Goal: Task Accomplishment & Management: Manage account settings

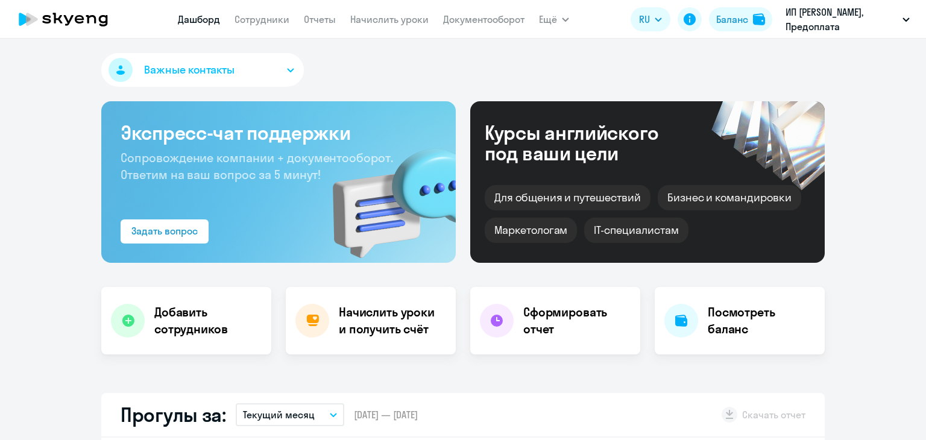
select select "30"
click at [368, 13] on link "Начислить уроки" at bounding box center [389, 19] width 78 height 12
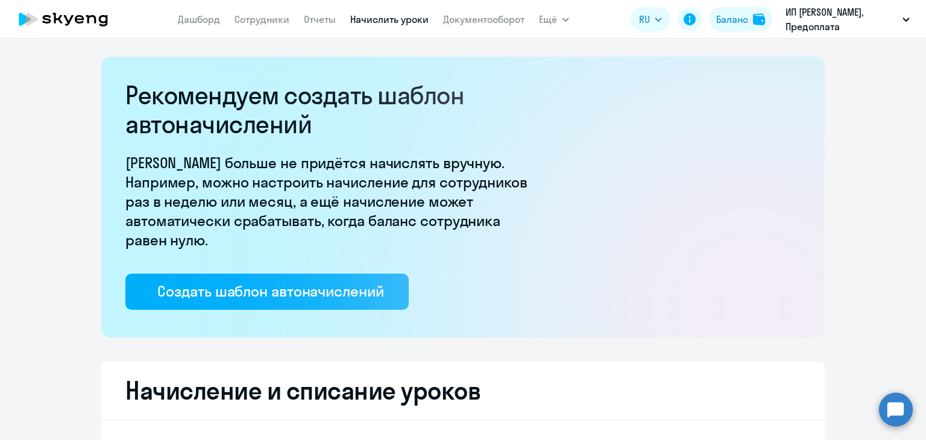
select select "10"
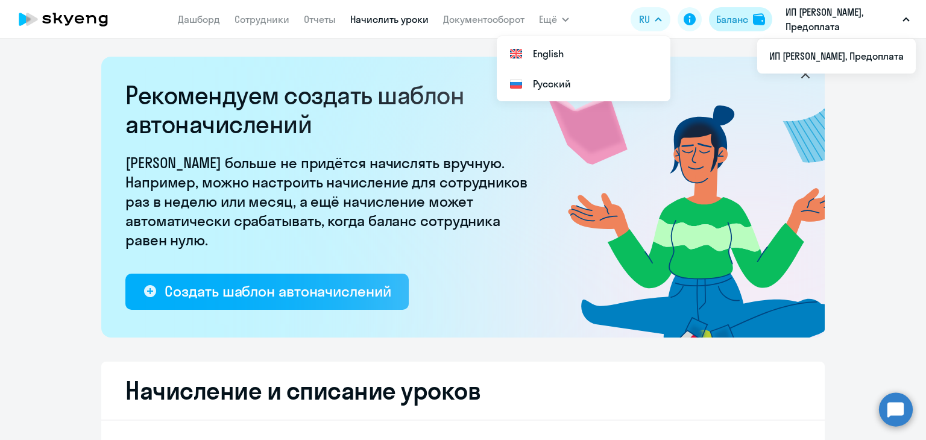
click at [727, 14] on div "Баланс" at bounding box center [732, 19] width 32 height 14
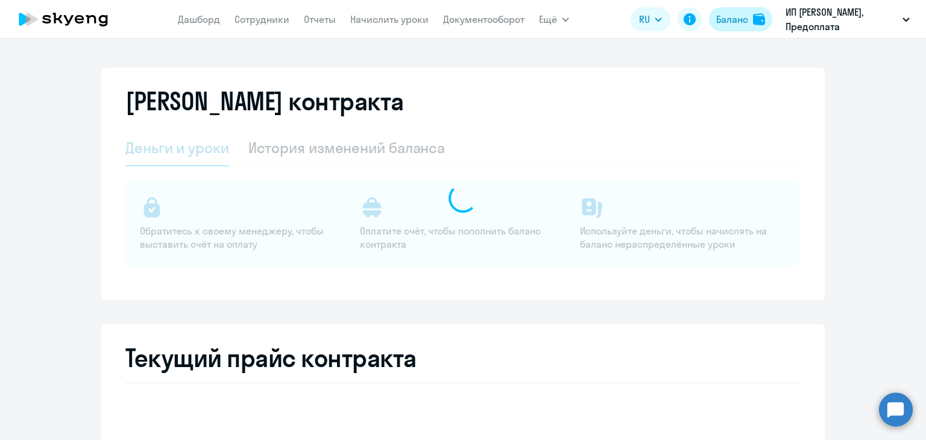
select select "english_adult_not_native_speaker"
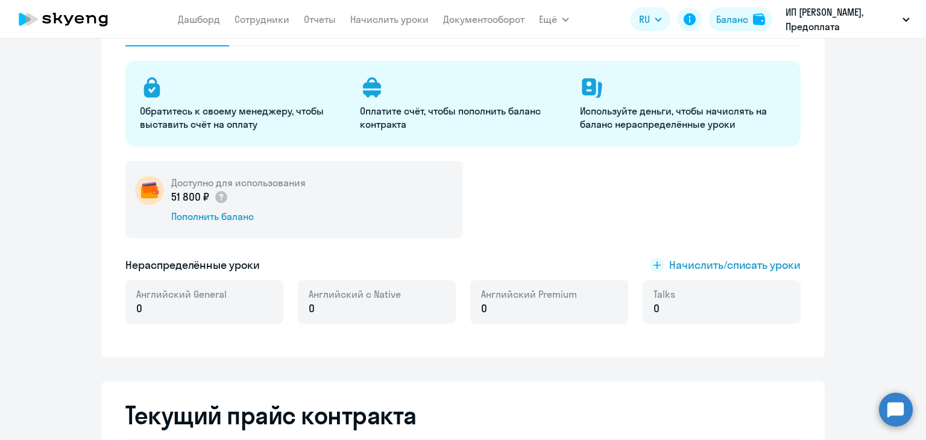
scroll to position [121, 0]
click at [264, 216] on div "Пополнить баланс" at bounding box center [238, 215] width 134 height 13
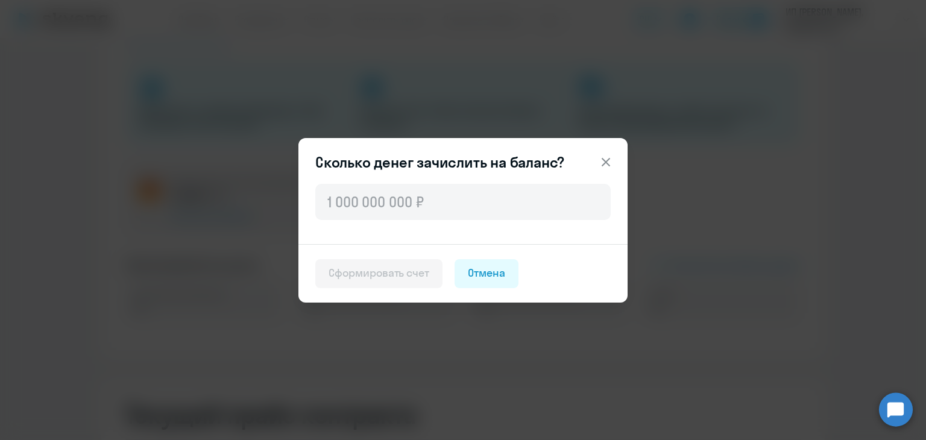
click at [588, 167] on header "Сколько денег зачислить на баланс?" at bounding box center [463, 162] width 329 height 19
click at [614, 162] on button at bounding box center [606, 162] width 24 height 24
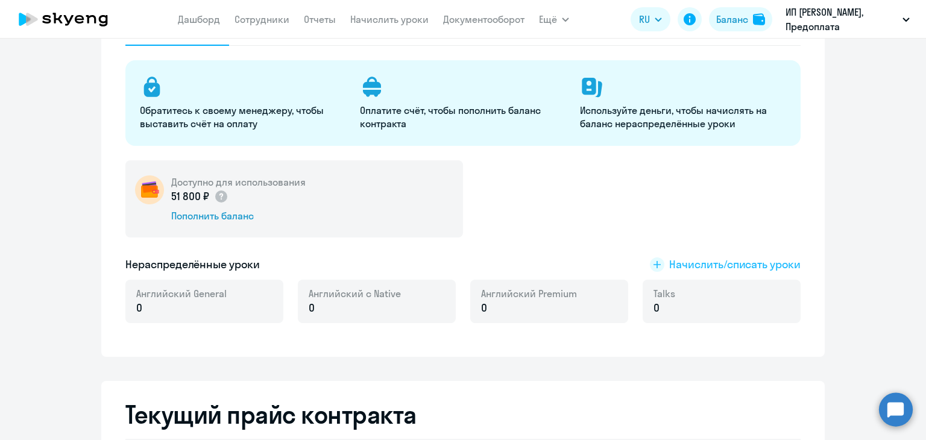
click at [688, 266] on span "Начислить/списать уроки" at bounding box center [734, 265] width 131 height 16
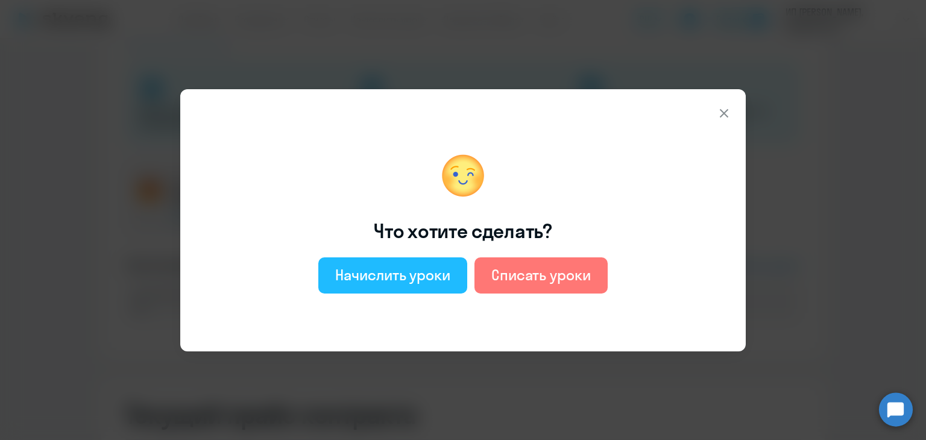
click at [364, 273] on div "Начислить уроки" at bounding box center [392, 274] width 115 height 19
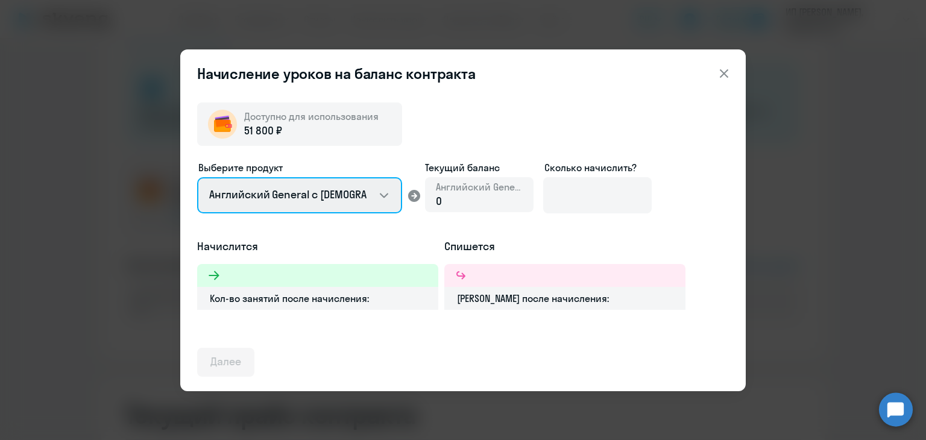
click at [361, 200] on select "Английский General с [DEMOGRAPHIC_DATA] преподавателем Английский General с [DE…" at bounding box center [299, 195] width 205 height 36
select select "english_adult_not_native_speaker_premium"
click at [197, 177] on select "Английский General с [DEMOGRAPHIC_DATA] преподавателем Английский General с [DE…" at bounding box center [299, 195] width 205 height 36
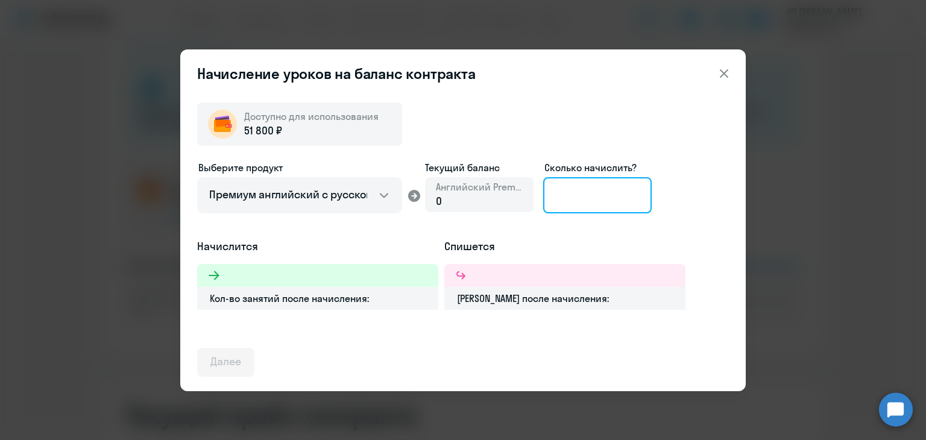
click at [616, 203] on input at bounding box center [597, 195] width 109 height 36
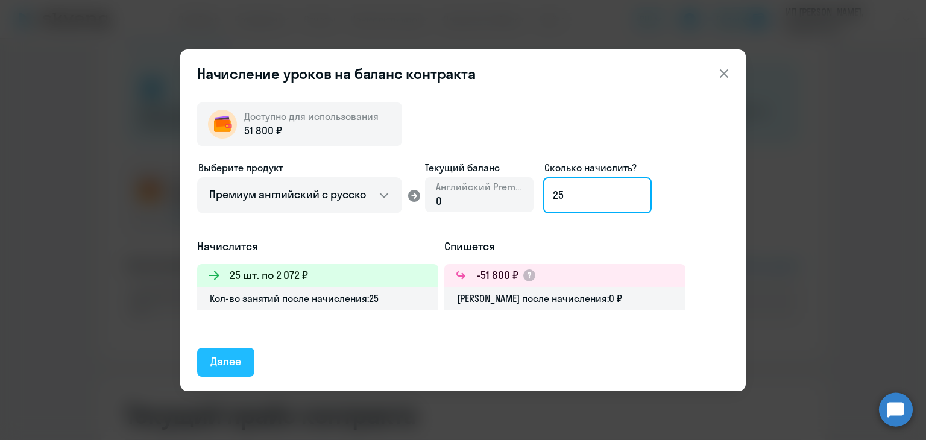
type input "25"
click at [218, 355] on div "Далее" at bounding box center [225, 362] width 31 height 16
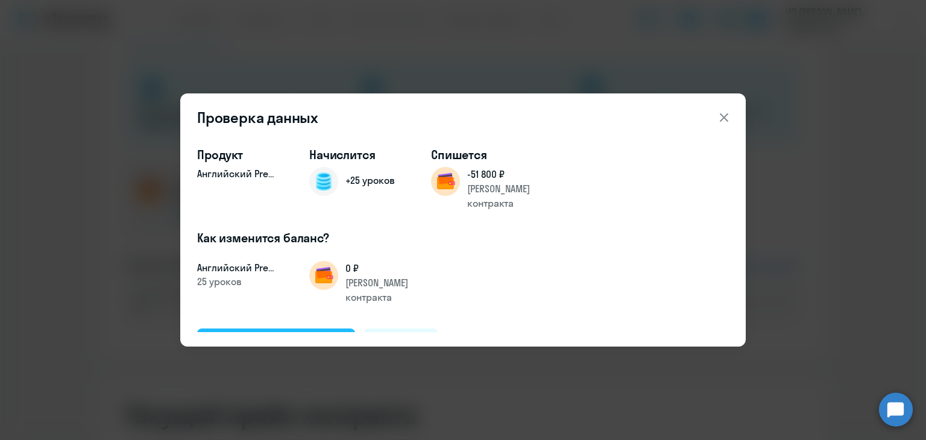
click at [259, 335] on div "Подтвердить и начислить" at bounding box center [275, 343] width 131 height 16
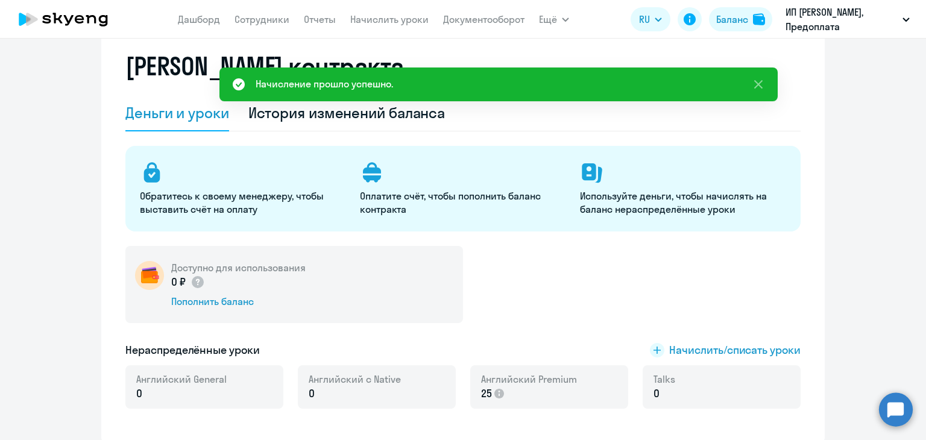
scroll to position [0, 0]
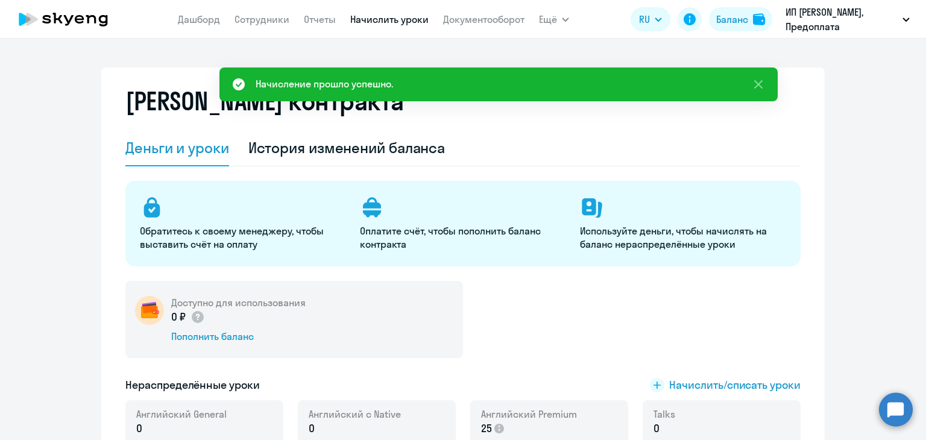
click at [411, 22] on link "Начислить уроки" at bounding box center [389, 19] width 78 height 12
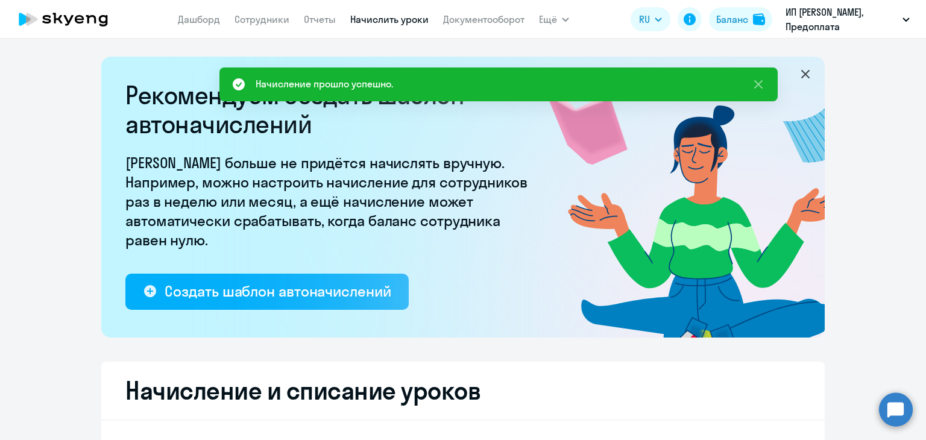
select select "10"
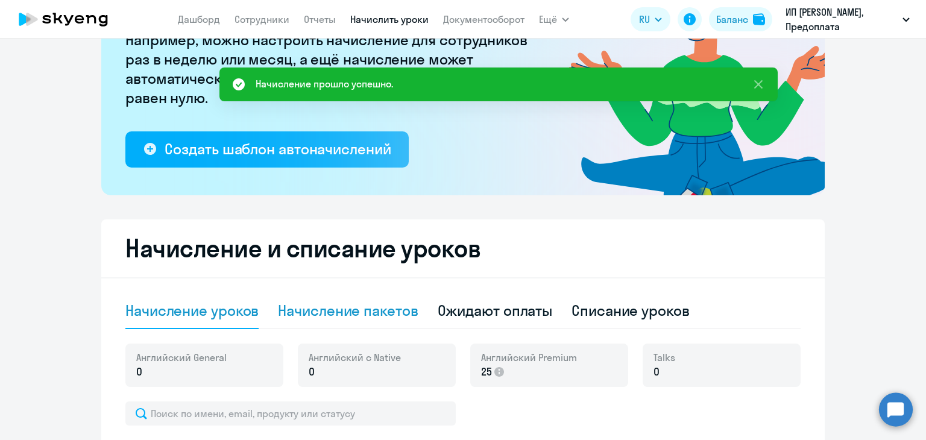
scroll to position [302, 0]
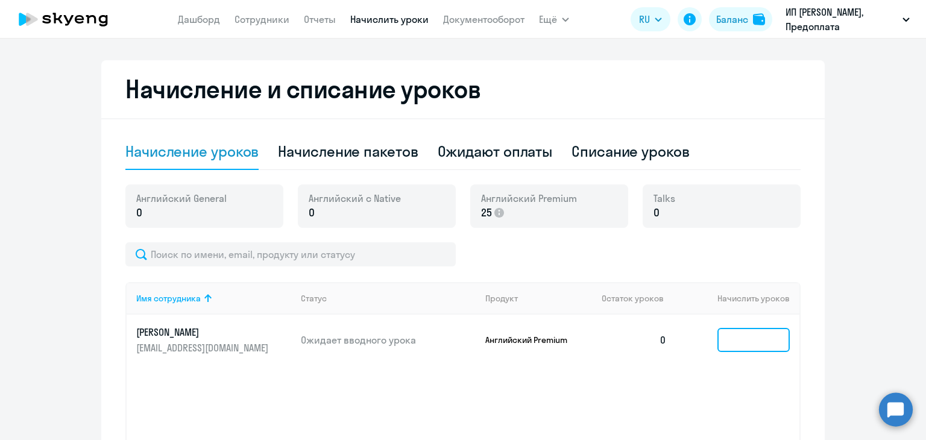
click at [744, 343] on input at bounding box center [754, 340] width 72 height 24
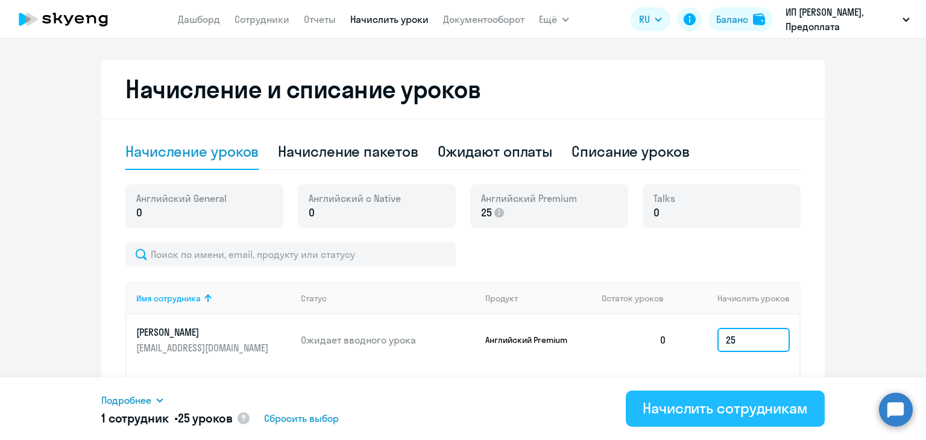
type input "25"
click at [716, 416] on div "Начислить сотрудникам" at bounding box center [725, 408] width 165 height 19
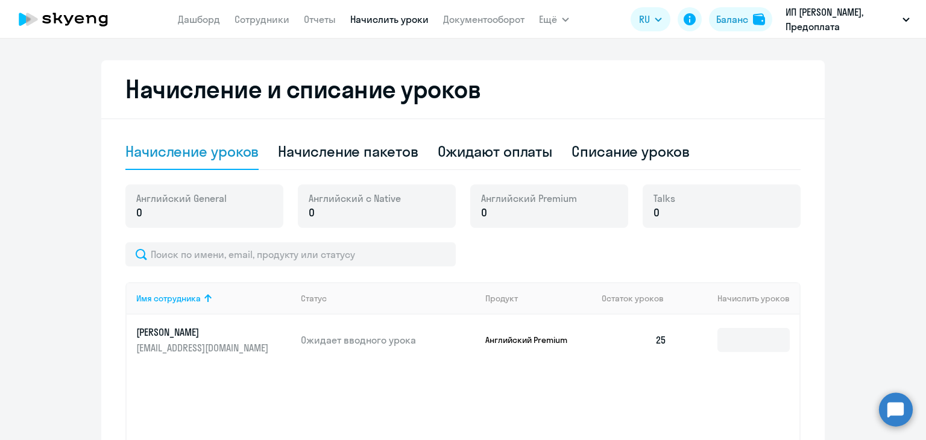
click at [823, 177] on ng-component "Рекомендуем создать шаблон автоначислений Уроки больше не придётся начислять вр…" at bounding box center [463, 135] width 926 height 761
